Goal: Transaction & Acquisition: Purchase product/service

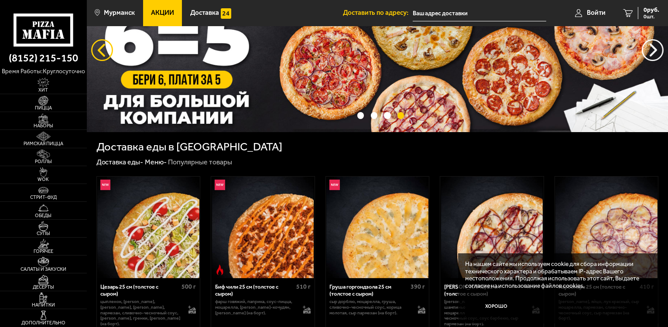
scroll to position [44, 0]
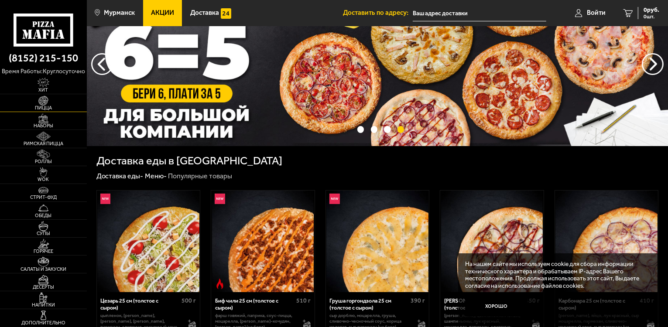
click at [52, 104] on img at bounding box center [43, 101] width 27 height 10
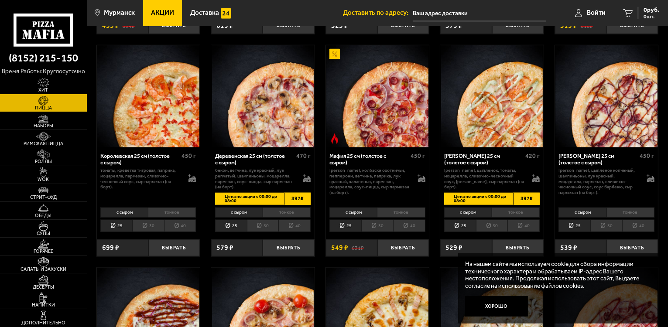
scroll to position [768, 0]
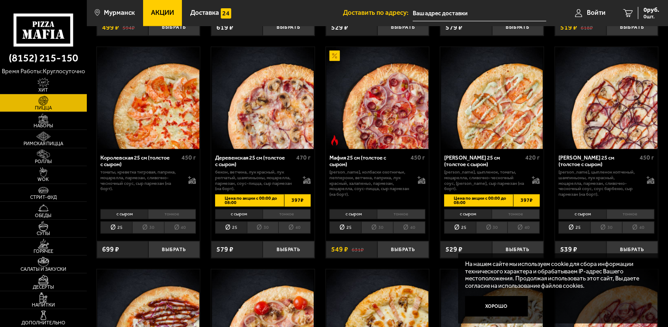
click at [183, 213] on li "тонкое" at bounding box center [172, 215] width 48 height 10
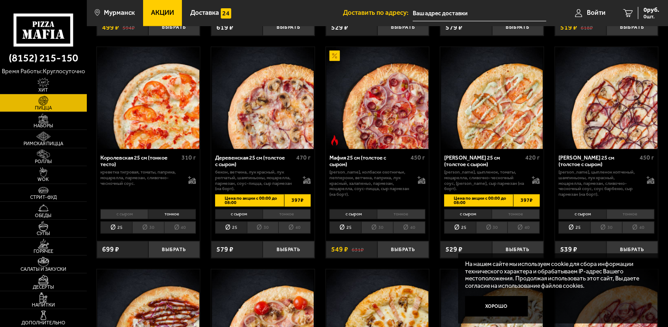
click at [293, 217] on li "тонкое" at bounding box center [287, 215] width 48 height 10
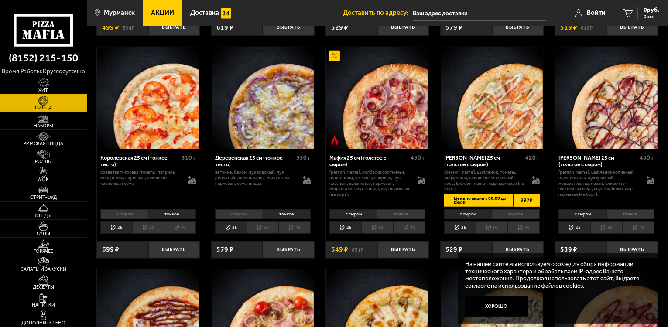
click at [413, 210] on li "тонкое" at bounding box center [401, 215] width 48 height 10
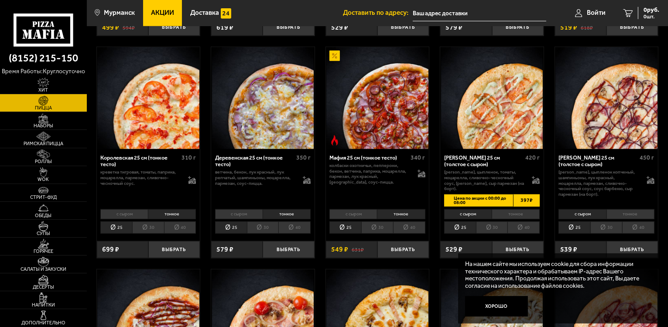
click at [531, 210] on li "тонкое" at bounding box center [516, 215] width 48 height 10
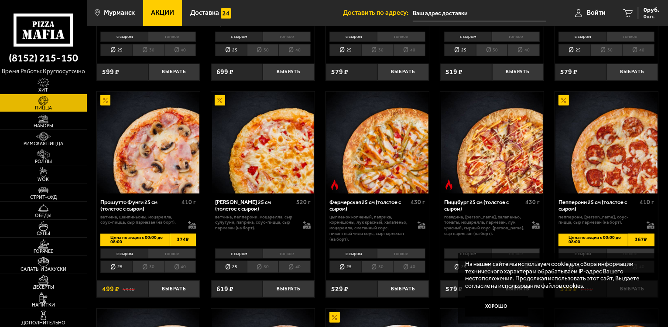
scroll to position [550, 0]
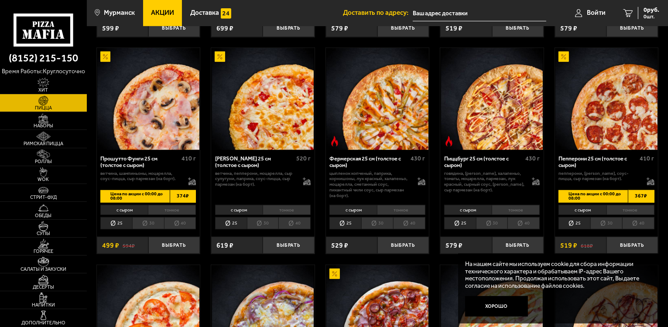
click at [404, 211] on li "тонкое" at bounding box center [401, 210] width 48 height 10
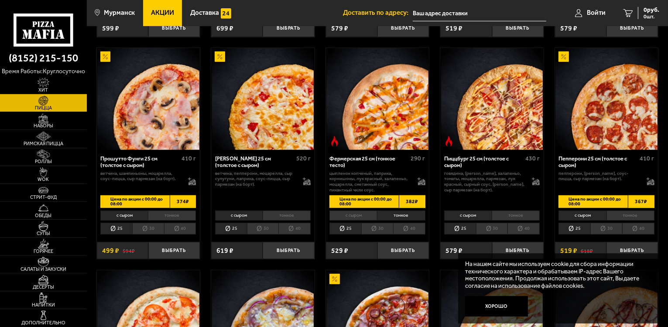
click at [519, 215] on li "тонкое" at bounding box center [516, 216] width 48 height 10
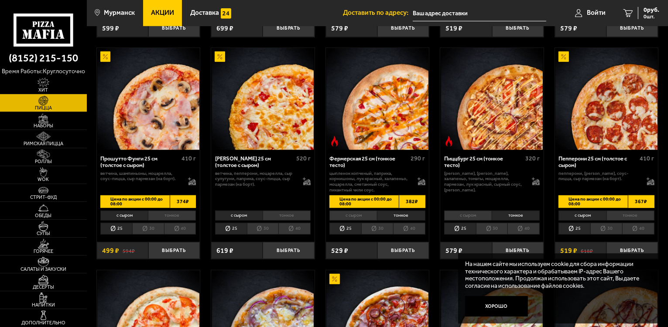
click at [643, 215] on li "тонкое" at bounding box center [631, 216] width 48 height 10
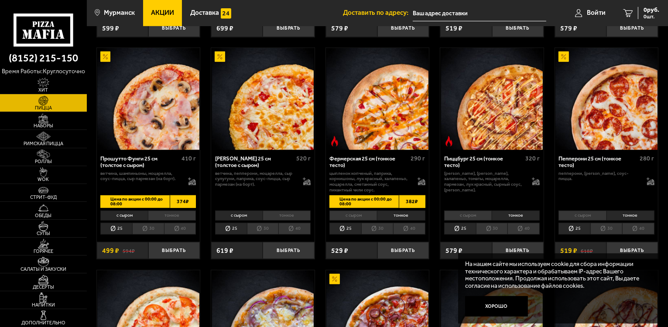
click at [178, 214] on li "тонкое" at bounding box center [172, 216] width 48 height 10
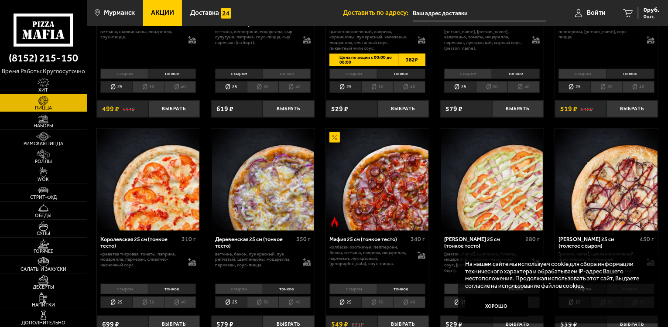
scroll to position [724, 0]
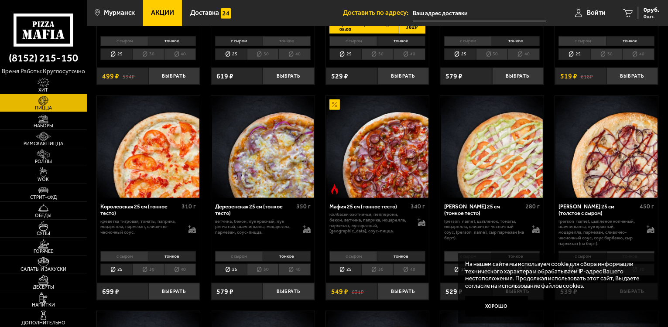
click at [292, 257] on li "тонкое" at bounding box center [287, 256] width 48 height 10
click at [288, 254] on li "тонкое" at bounding box center [287, 256] width 48 height 10
click at [238, 255] on li "с сыром" at bounding box center [239, 256] width 48 height 10
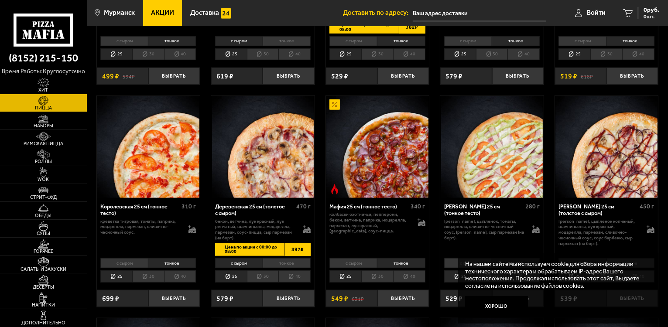
click at [294, 264] on li "тонкое" at bounding box center [287, 263] width 48 height 10
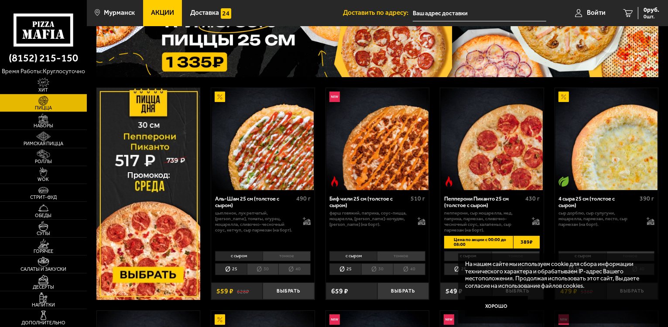
scroll to position [0, 0]
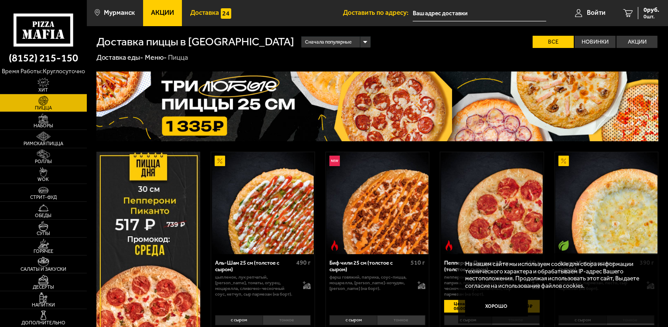
click at [211, 12] on span "Доставка" at bounding box center [204, 13] width 29 height 7
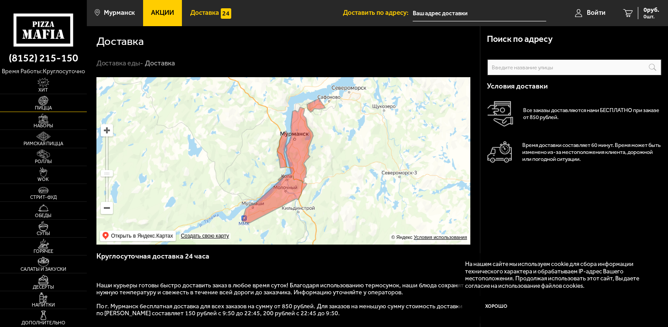
click at [61, 102] on link "Пицца" at bounding box center [43, 102] width 87 height 17
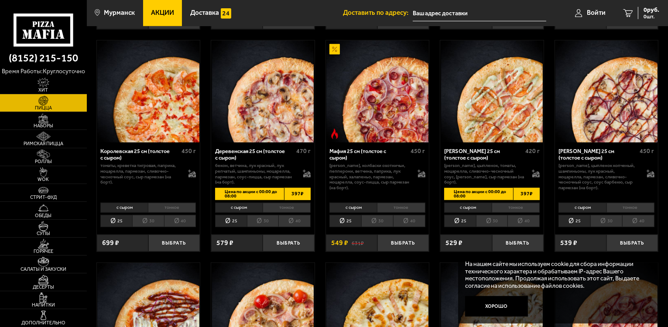
scroll to position [768, 0]
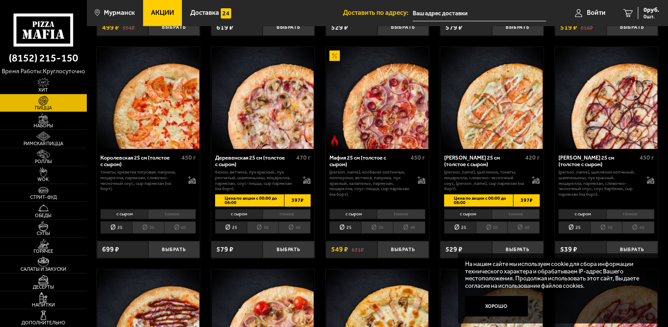
click at [280, 211] on li "тонкое" at bounding box center [287, 215] width 48 height 10
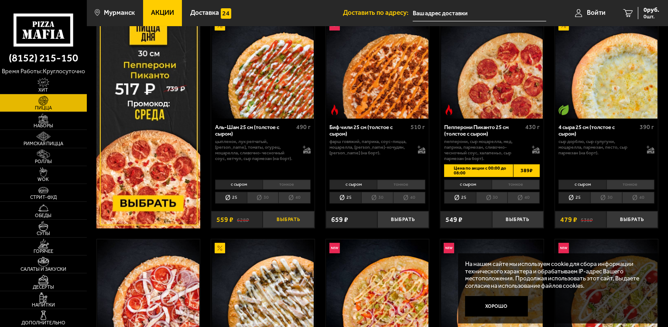
scroll to position [131, 0]
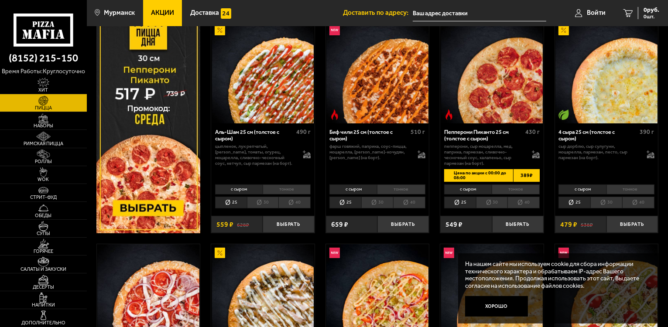
click at [172, 10] on span "Акции" at bounding box center [162, 13] width 23 height 7
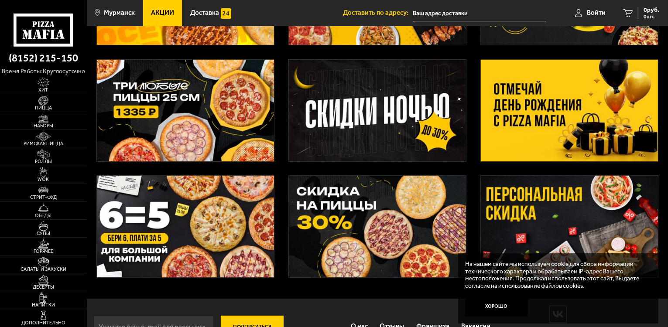
scroll to position [156, 0]
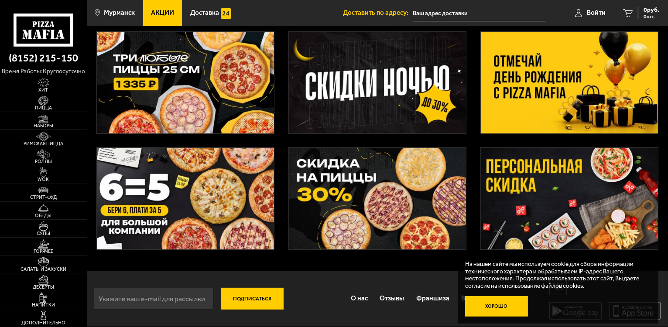
click at [500, 306] on button "Хорошо" at bounding box center [496, 306] width 63 height 21
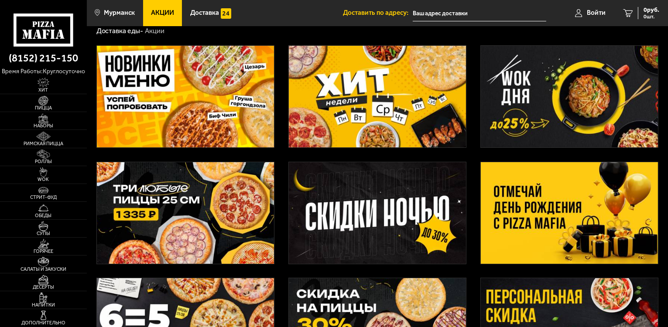
scroll to position [0, 0]
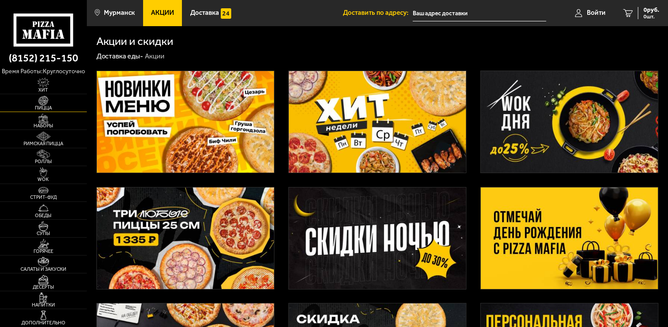
click at [52, 102] on img at bounding box center [43, 101] width 27 height 10
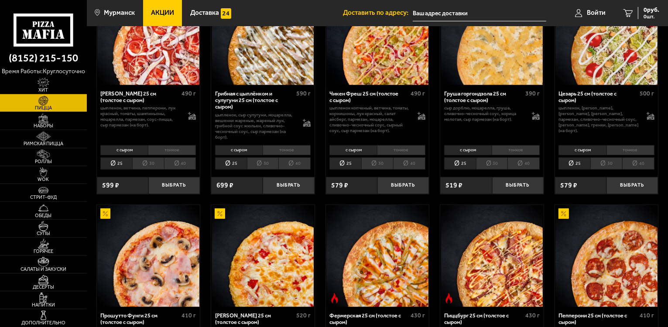
scroll to position [393, 0]
click at [297, 163] on li "40" at bounding box center [294, 163] width 32 height 12
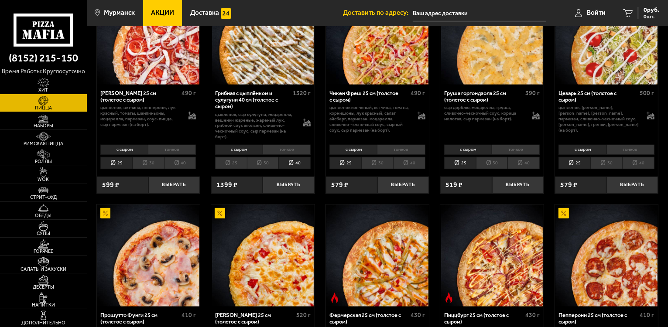
click at [265, 164] on li "30" at bounding box center [263, 163] width 32 height 12
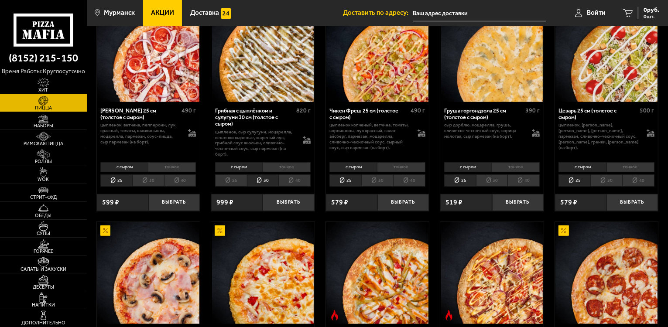
scroll to position [331, 0]
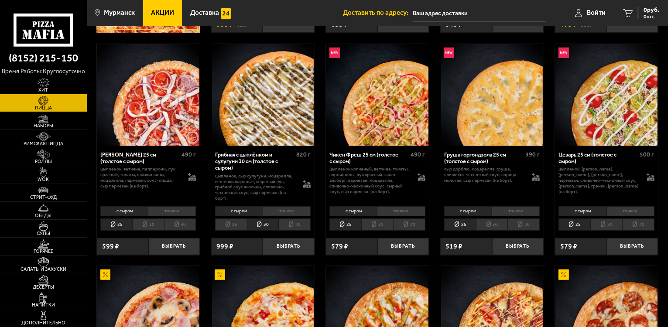
click at [237, 225] on li "25" at bounding box center [231, 225] width 32 height 12
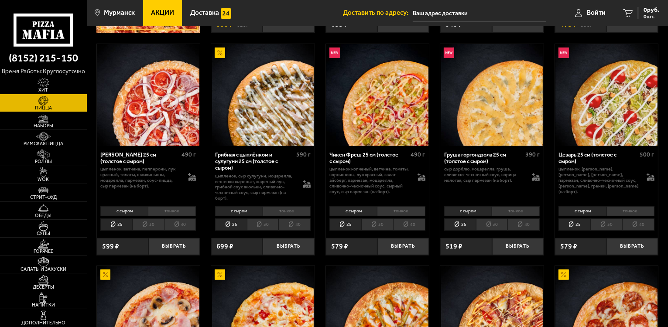
click at [253, 223] on li "30" at bounding box center [263, 225] width 32 height 12
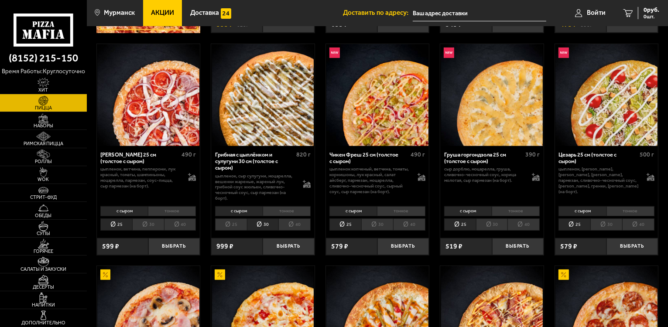
click at [234, 223] on li "25" at bounding box center [231, 225] width 32 height 12
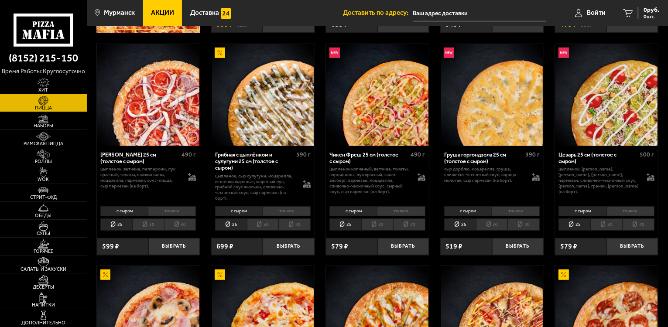
click at [263, 224] on li "30" at bounding box center [263, 225] width 32 height 12
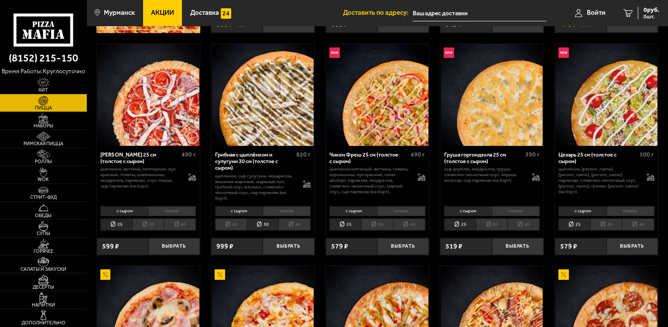
click at [237, 223] on li "25" at bounding box center [231, 225] width 32 height 12
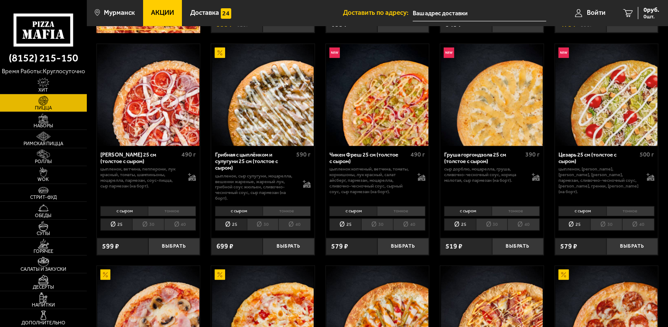
click at [265, 222] on li "30" at bounding box center [263, 225] width 32 height 12
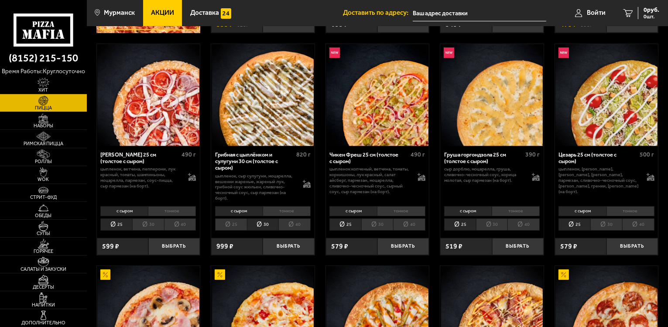
click at [237, 223] on li "25" at bounding box center [231, 225] width 32 height 12
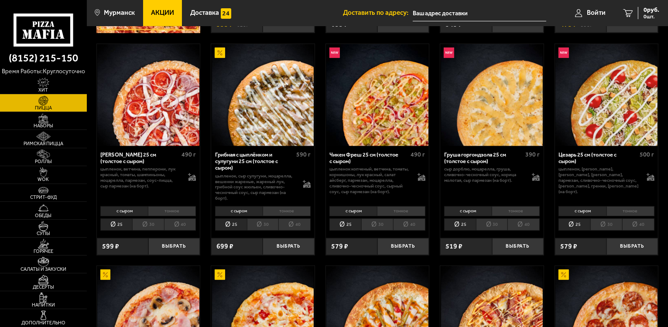
click at [265, 223] on li "30" at bounding box center [263, 225] width 32 height 12
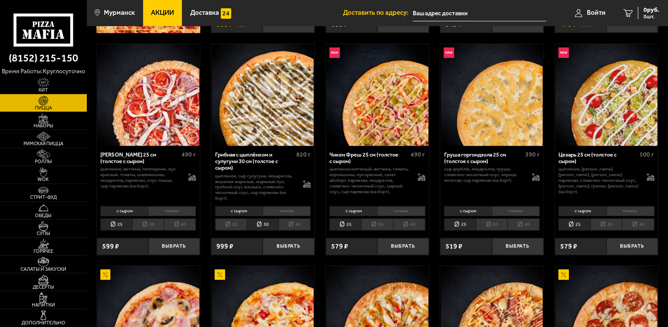
click at [303, 223] on li "40" at bounding box center [294, 225] width 32 height 12
click at [268, 223] on li "30" at bounding box center [263, 225] width 32 height 12
click at [237, 225] on li "25" at bounding box center [231, 225] width 32 height 12
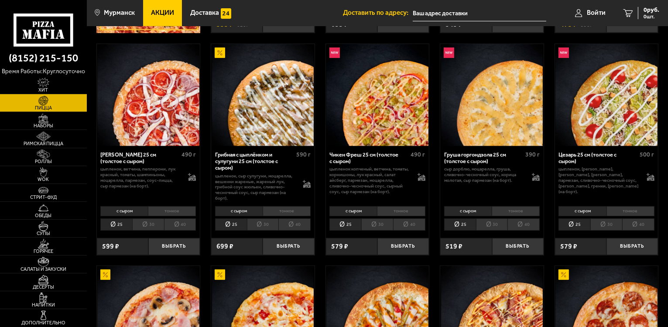
click at [254, 225] on li "30" at bounding box center [263, 225] width 32 height 12
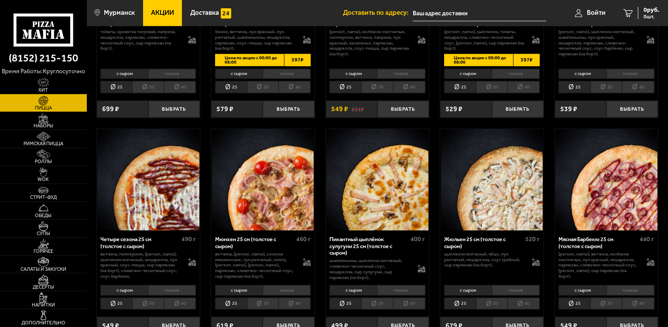
scroll to position [942, 0]
